Goal: Check status: Check status

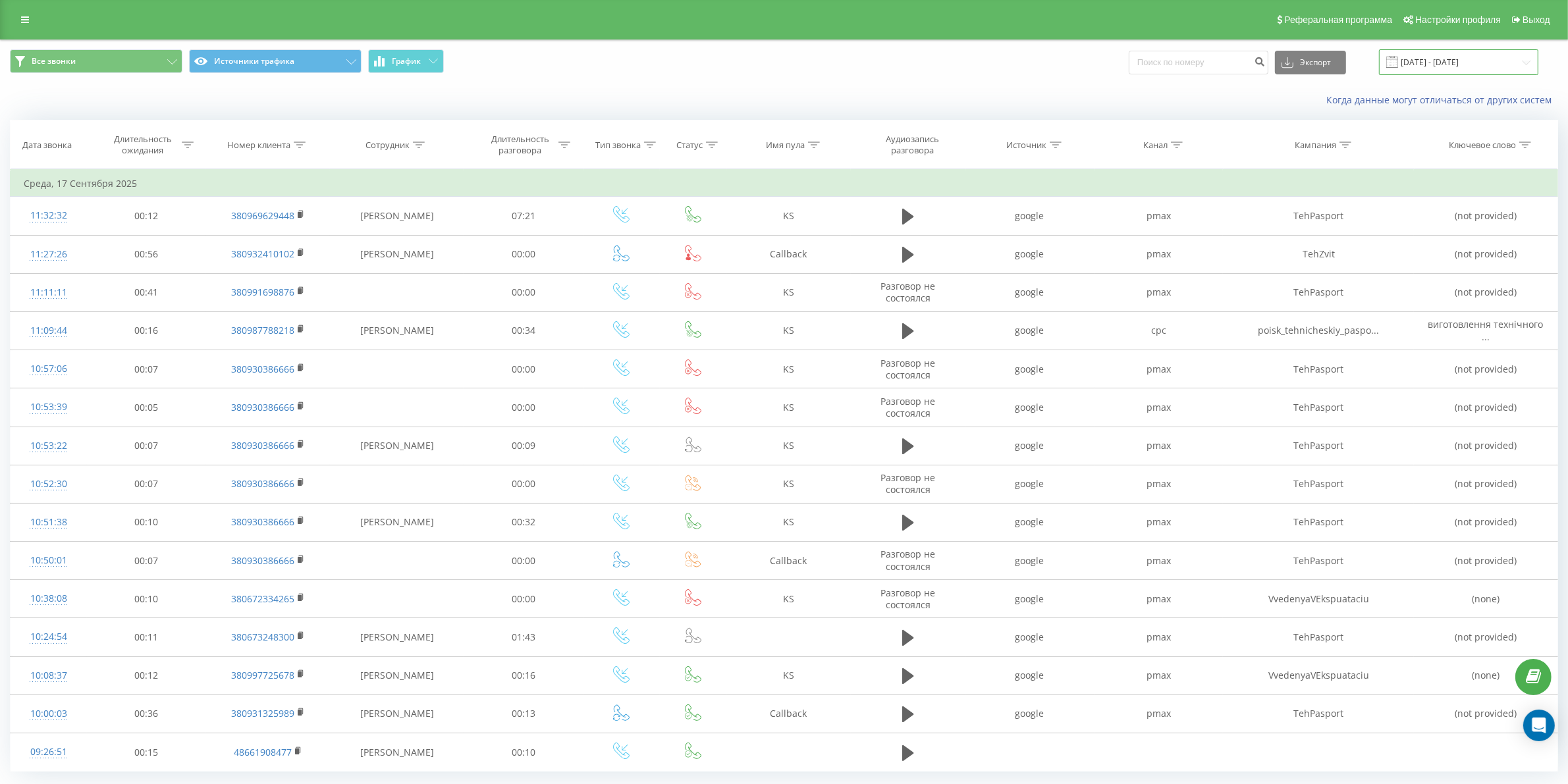
click at [1437, 67] on input "[DATE] - [DATE]" at bounding box center [1459, 62] width 160 height 26
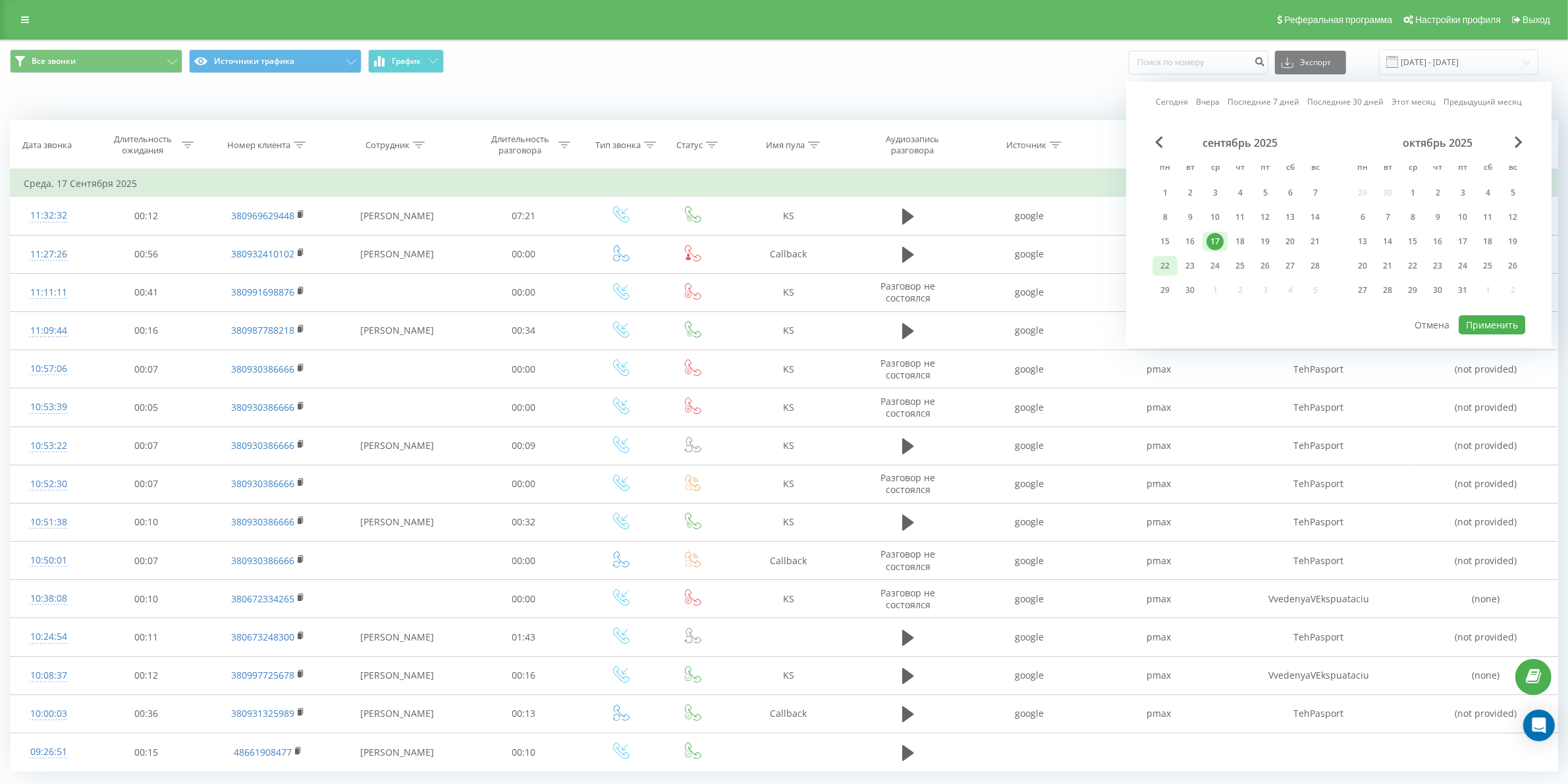
click at [1168, 262] on div "22" at bounding box center [1165, 265] width 17 height 17
click at [1486, 317] on button "Применить" at bounding box center [1491, 325] width 66 height 19
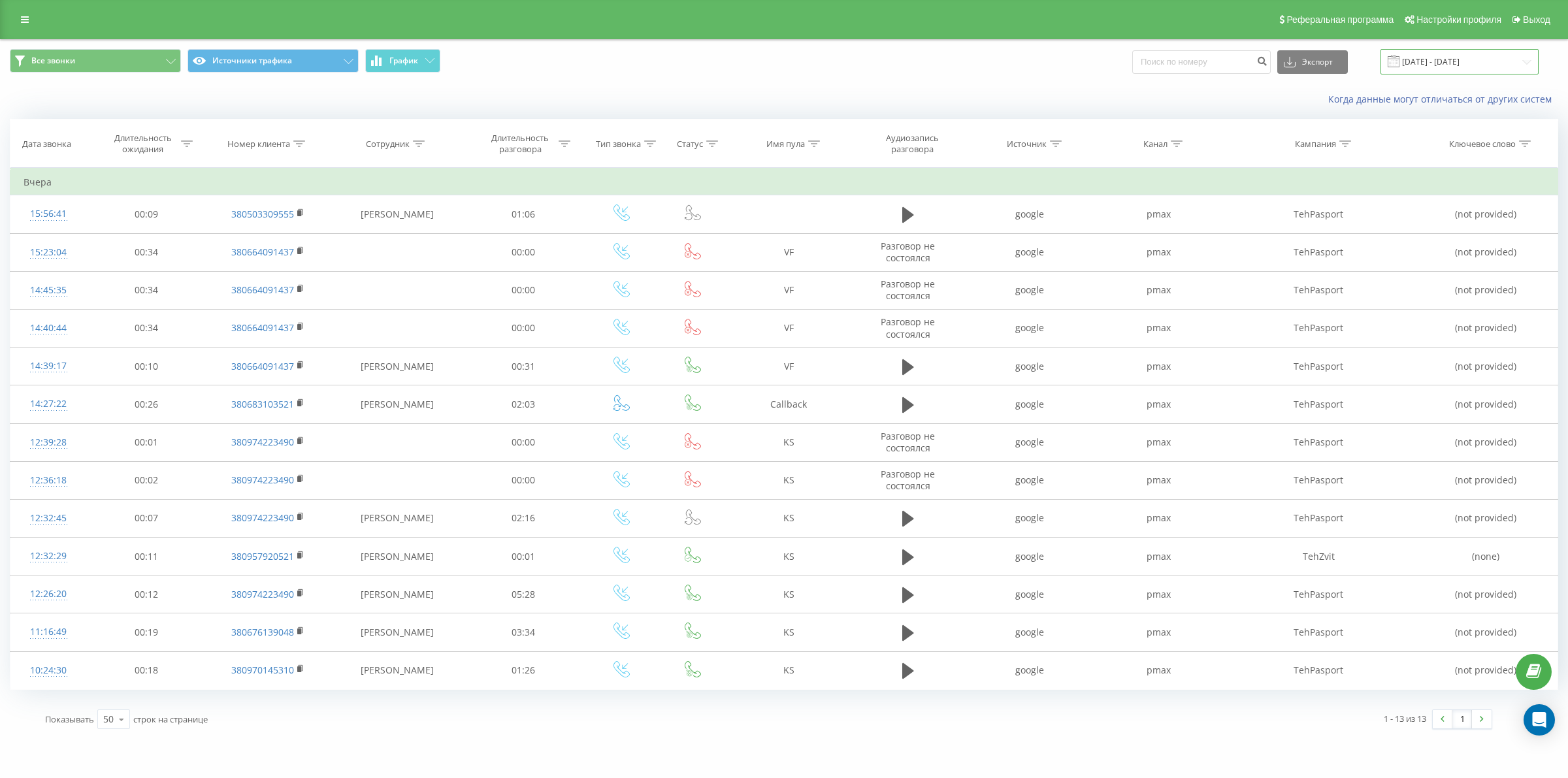
click at [1451, 57] on input "[DATE] - [DATE]" at bounding box center [1460, 61] width 158 height 25
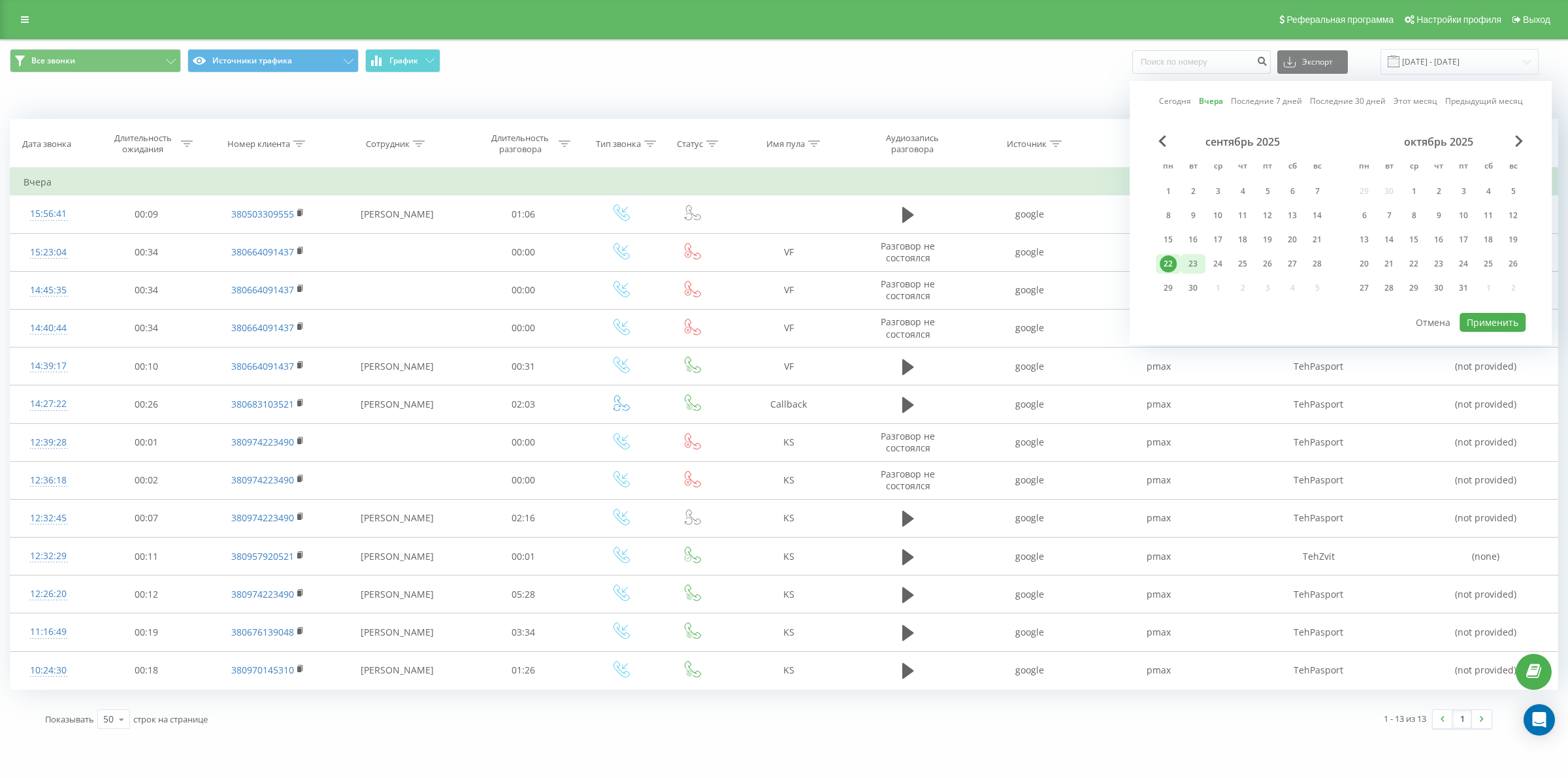
click at [1191, 263] on div "23" at bounding box center [1193, 263] width 17 height 17
click at [1488, 319] on button "Применить" at bounding box center [1492, 322] width 66 height 19
type input "[DATE] - [DATE]"
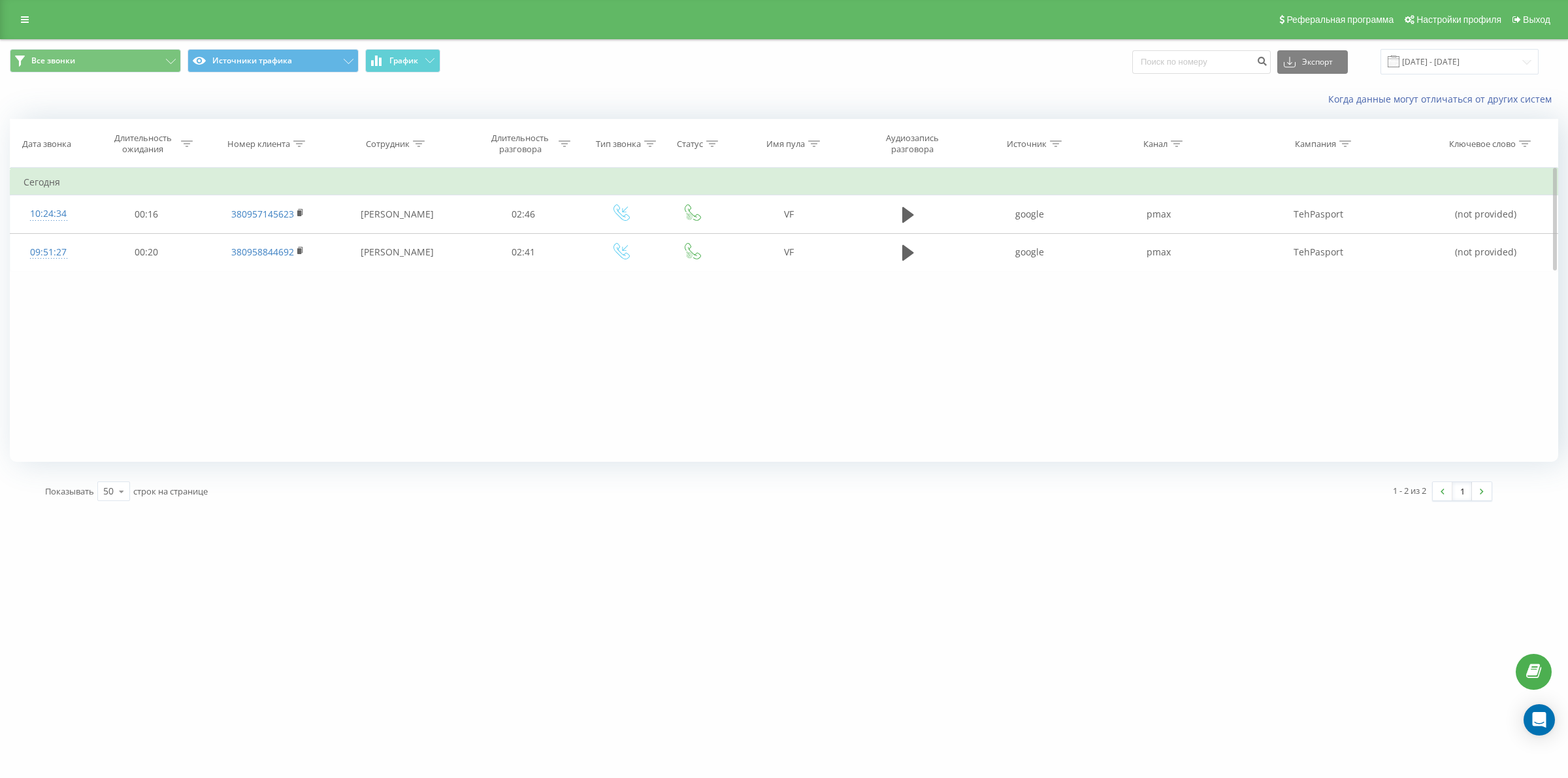
click at [626, 422] on div "Фильтровать по условию Равно Отмена OK Фильтровать по условию Содержит Отмена O…" at bounding box center [784, 315] width 1548 height 294
